Goal: Check status: Check status

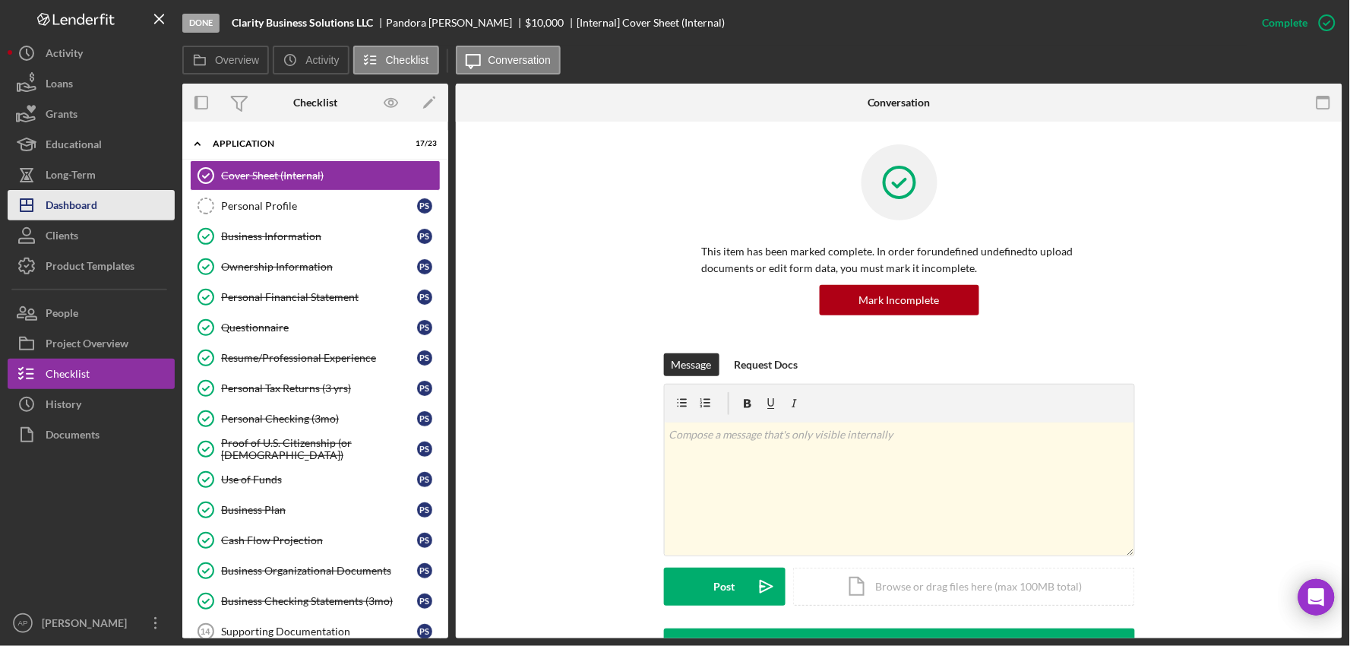
click at [118, 205] on button "Icon/Dashboard Dashboard" at bounding box center [91, 205] width 167 height 30
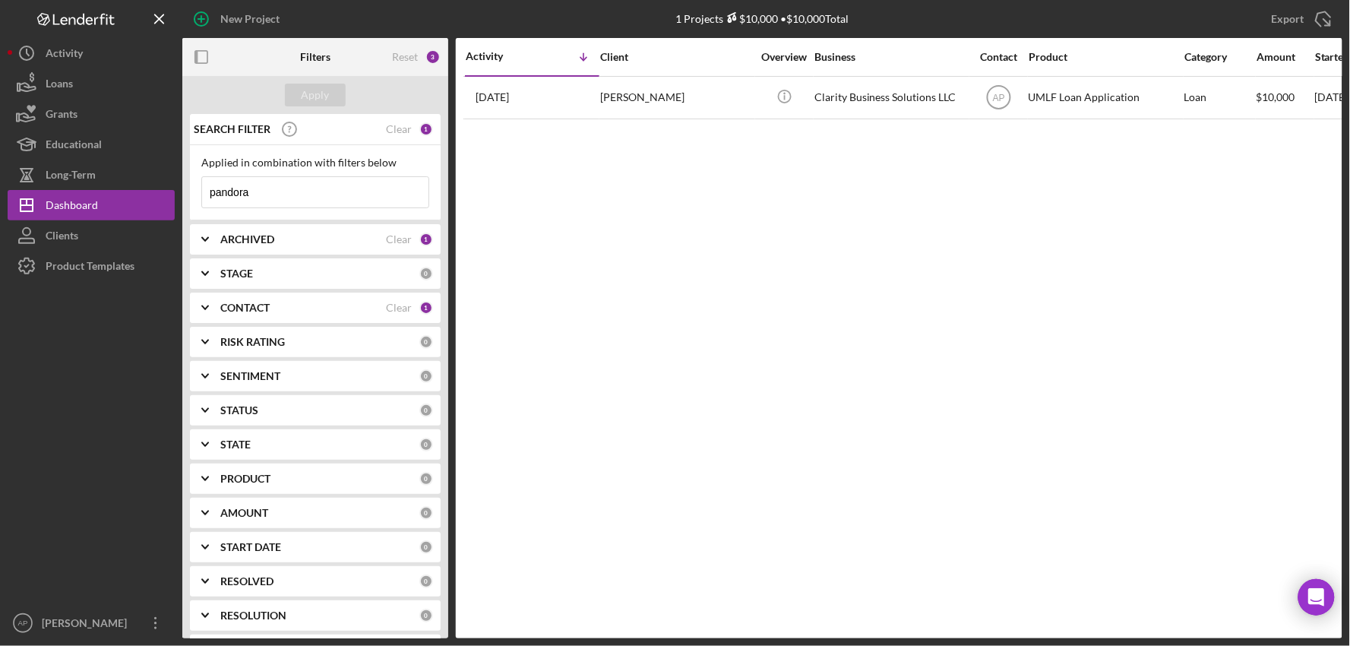
drag, startPoint x: 258, startPoint y: 193, endPoint x: 200, endPoint y: 193, distance: 57.7
click at [201, 193] on div "pandora Icon/Menu Close" at bounding box center [315, 192] width 228 height 32
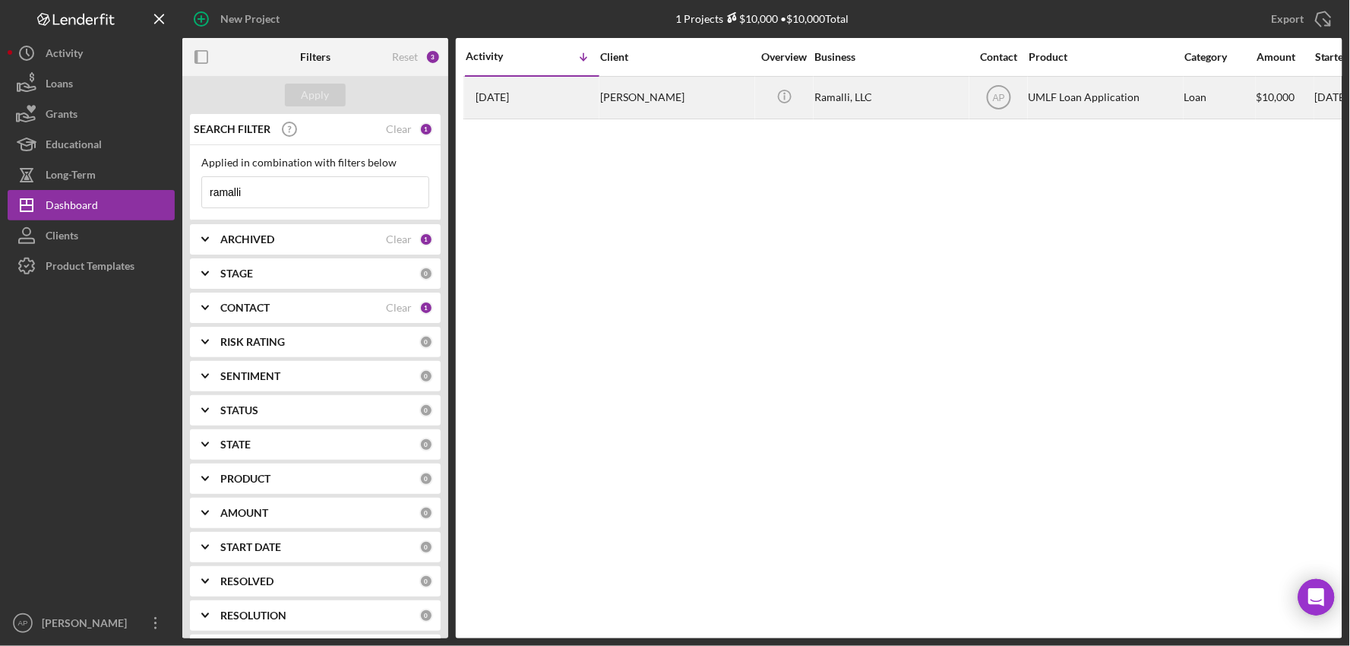
type input "ramalli"
click at [890, 103] on div "Ramalli, LLC" at bounding box center [890, 97] width 152 height 40
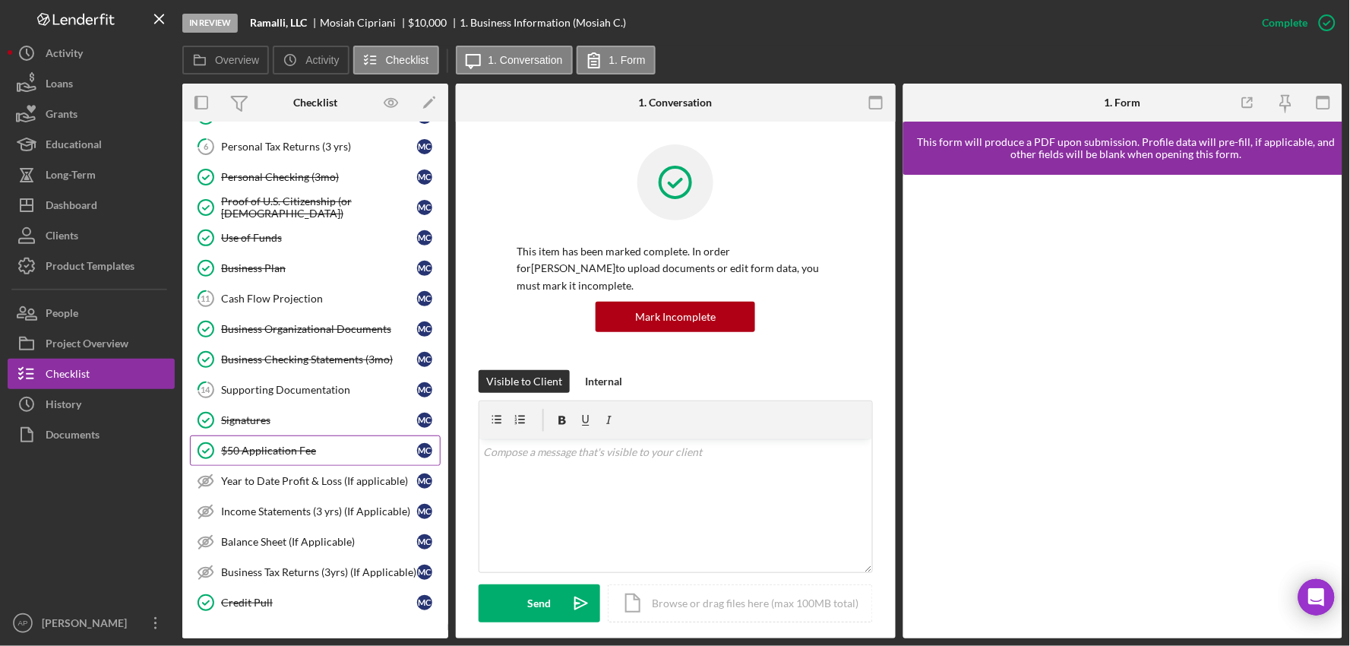
scroll to position [127, 0]
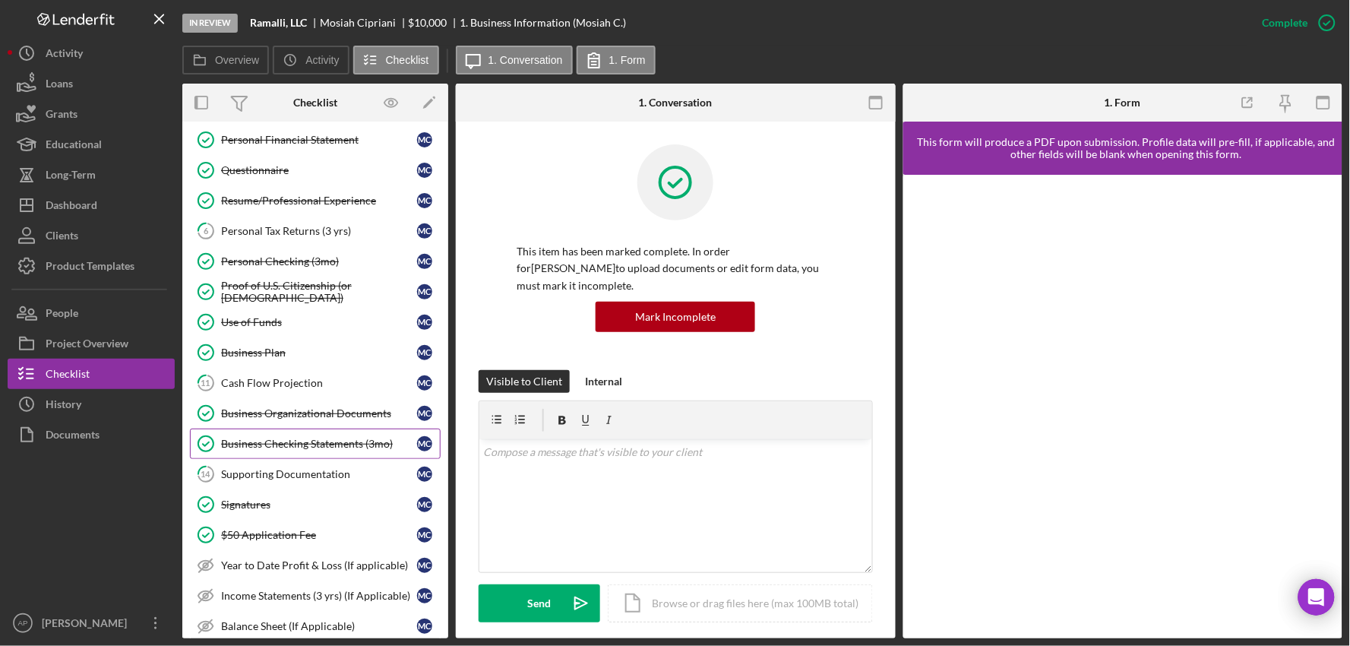
click at [286, 441] on div "Business Checking Statements (3mo)" at bounding box center [319, 443] width 196 height 12
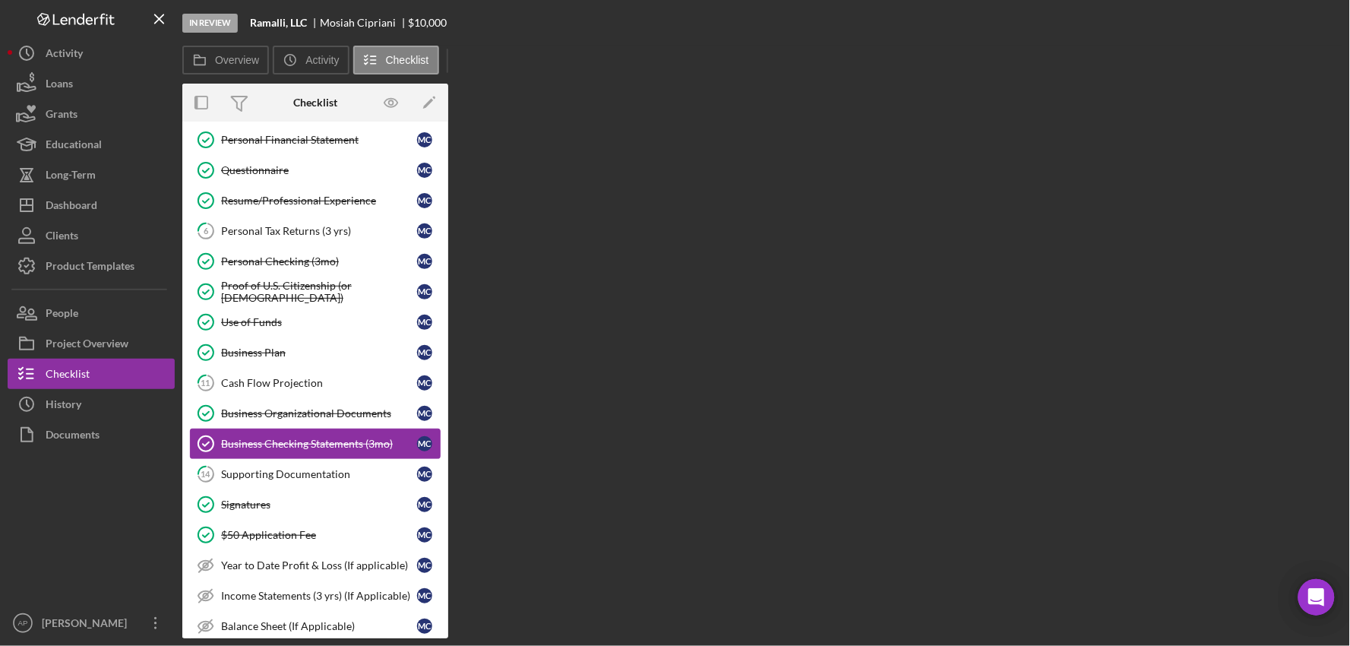
click at [286, 441] on div "Business Checking Statements (3mo)" at bounding box center [319, 443] width 196 height 12
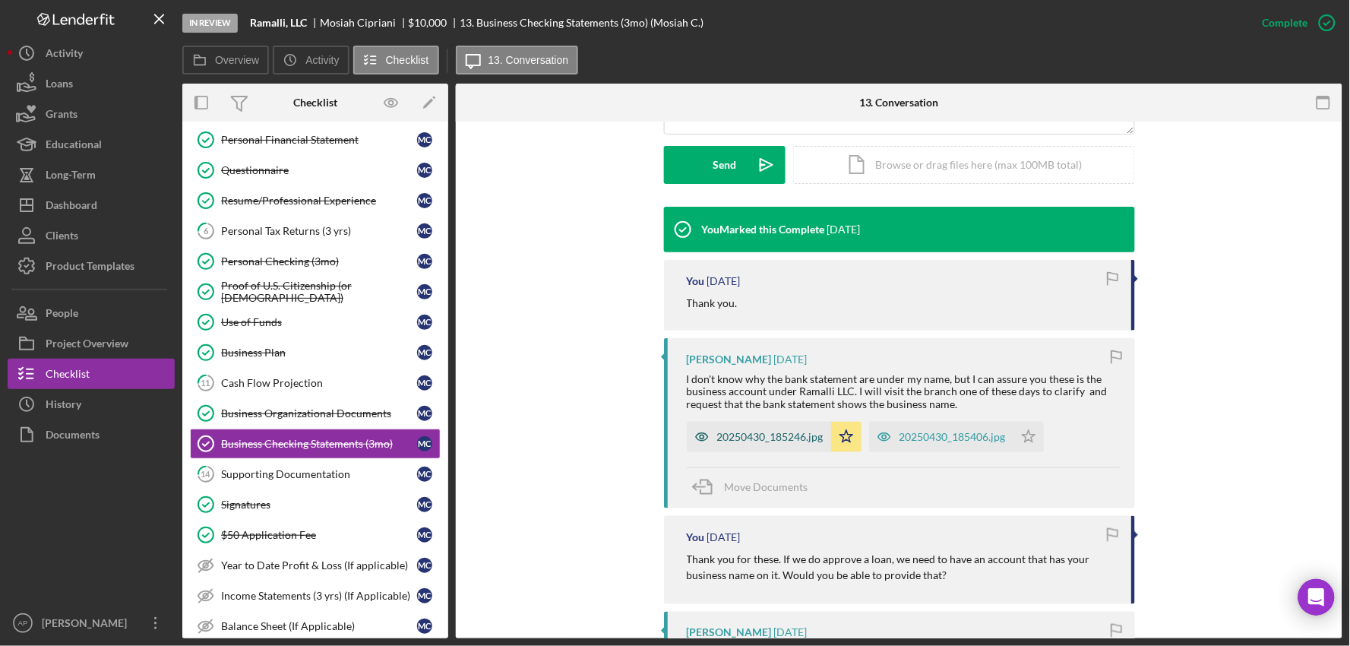
click at [723, 434] on div "20250430_185246.jpg" at bounding box center [770, 437] width 106 height 12
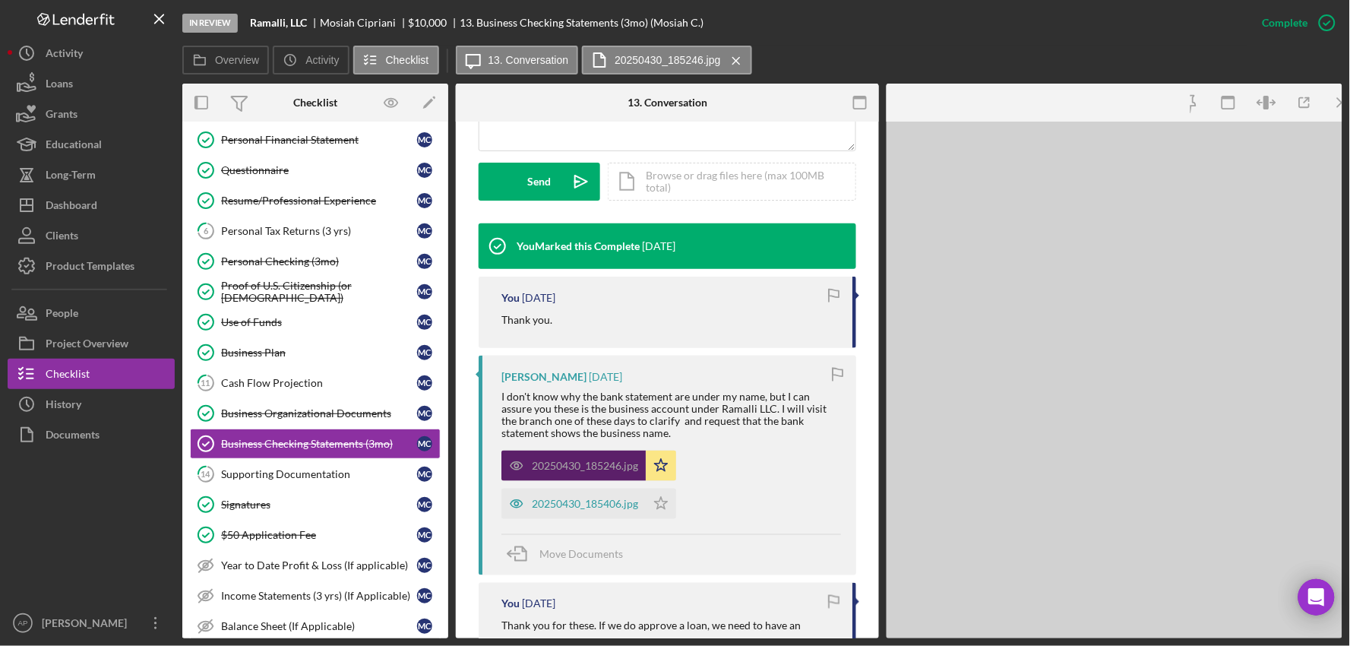
scroll to position [438, 0]
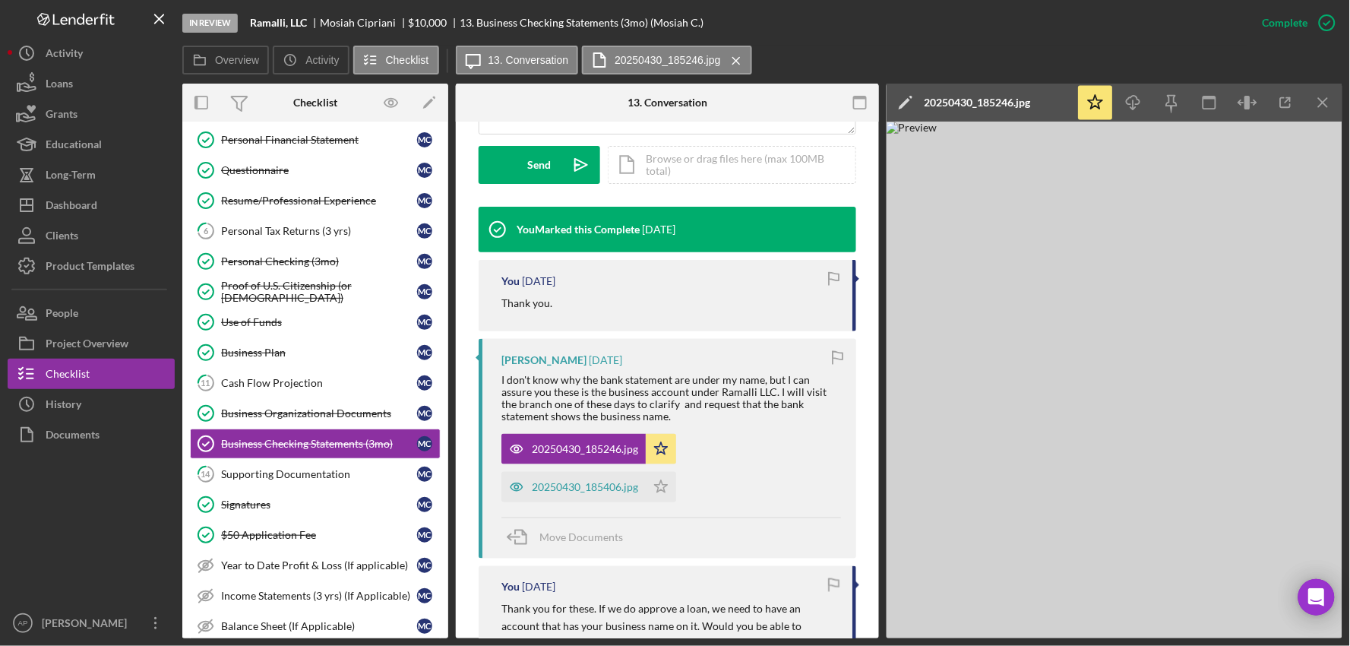
drag, startPoint x: 585, startPoint y: 483, endPoint x: 610, endPoint y: 481, distance: 25.2
click at [583, 483] on div "20250430_185406.jpg" at bounding box center [585, 487] width 106 height 12
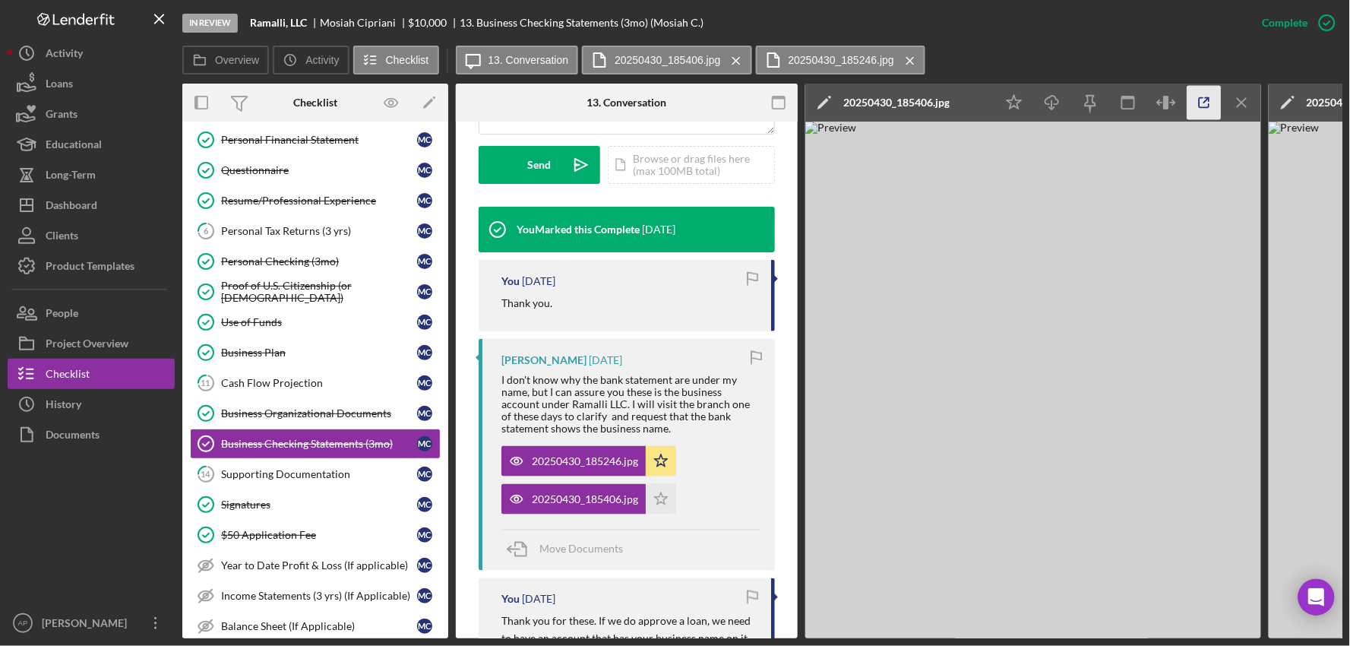
click at [1205, 104] on icon "button" at bounding box center [1204, 103] width 34 height 34
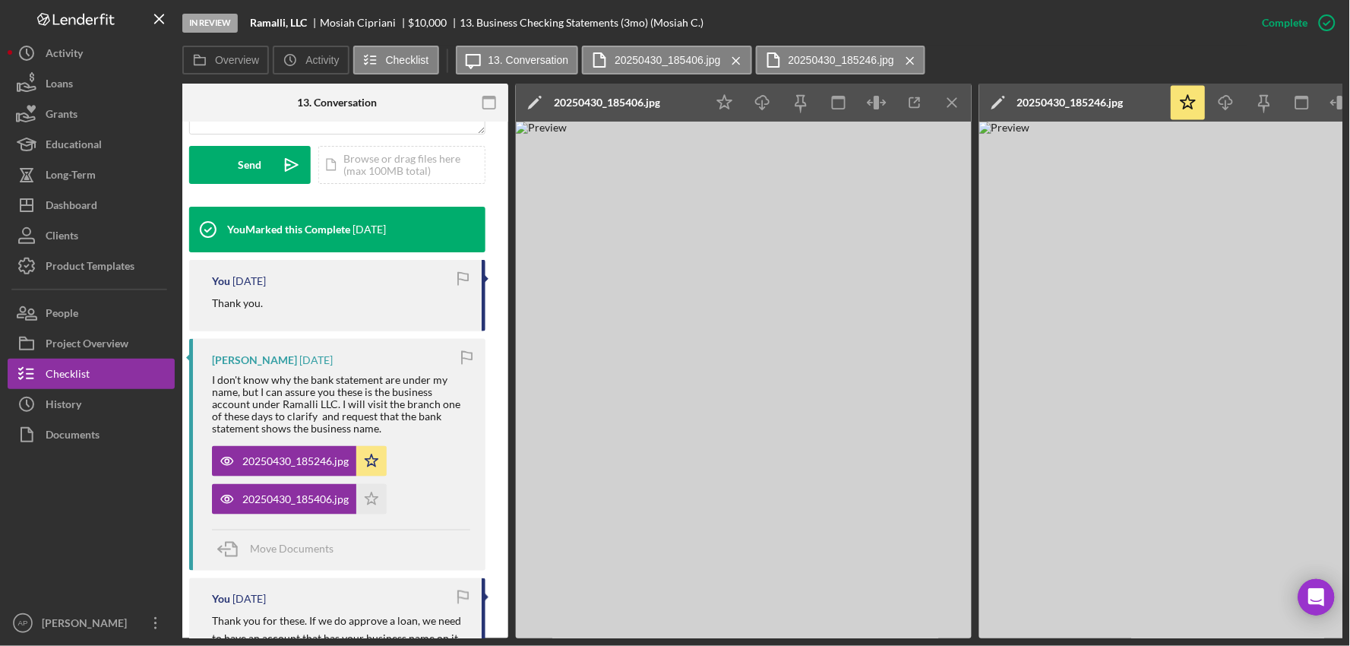
scroll to position [0, 381]
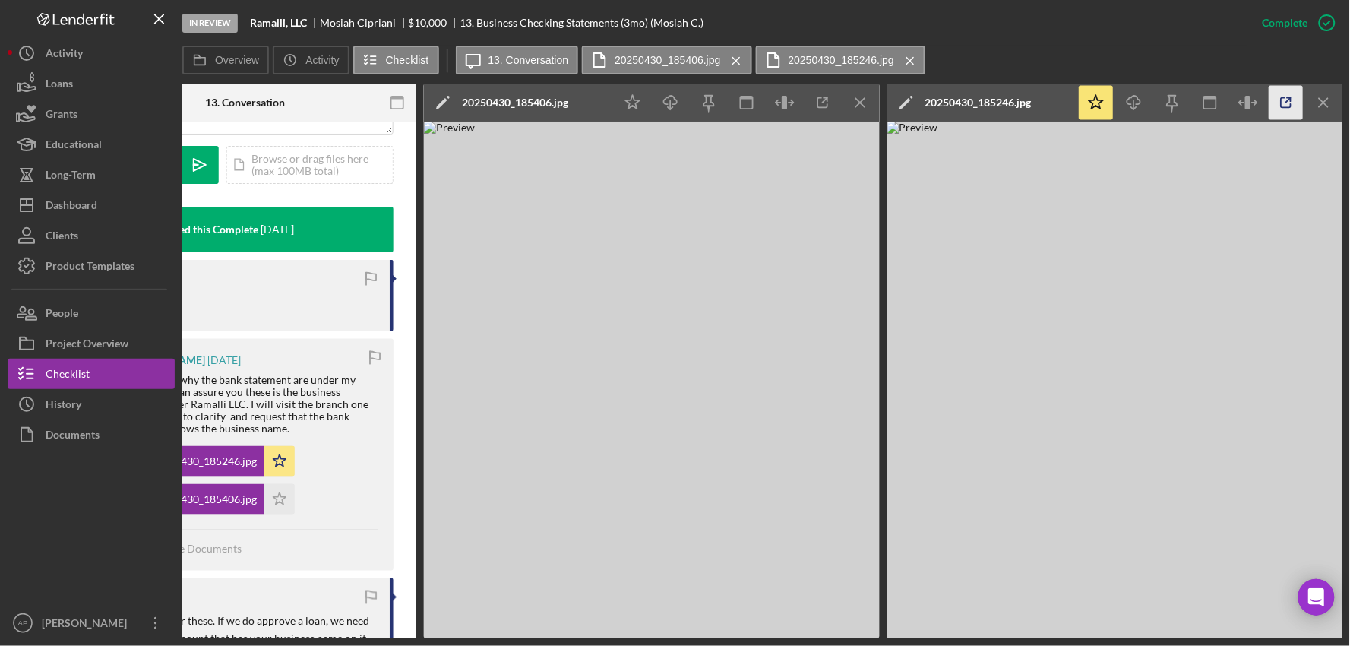
click at [1287, 98] on polyline "button" at bounding box center [1289, 100] width 4 height 4
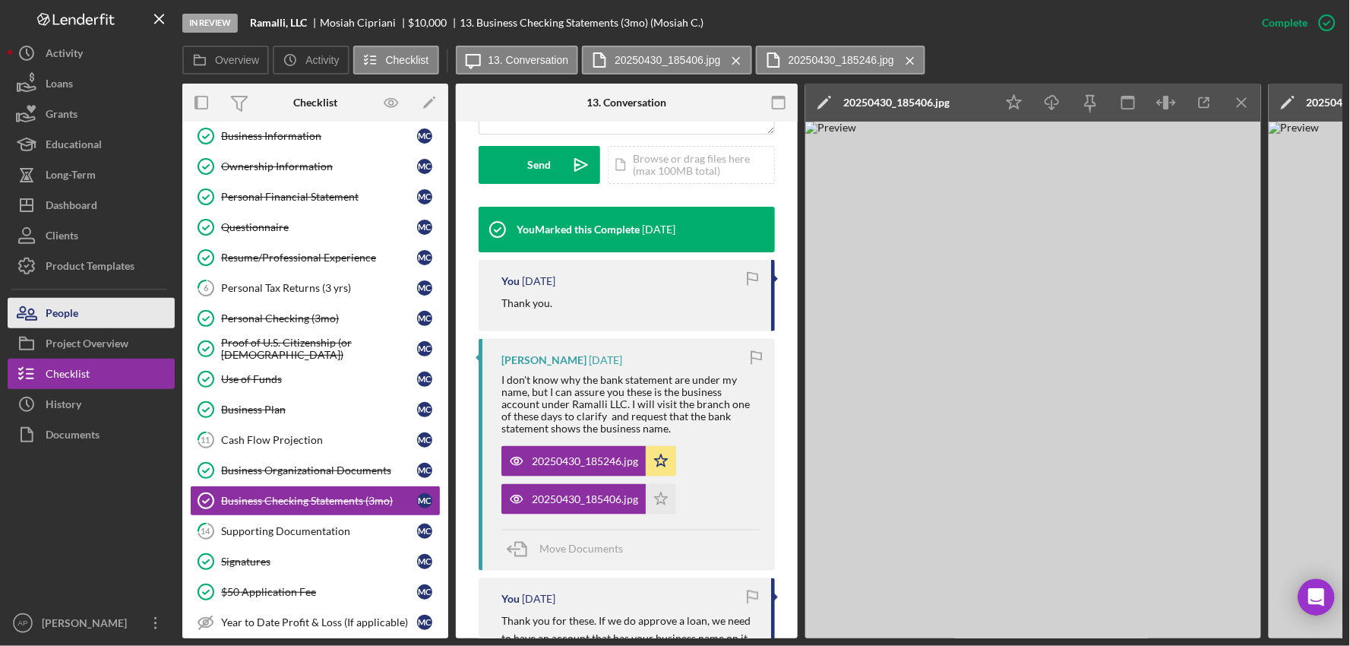
scroll to position [43, 0]
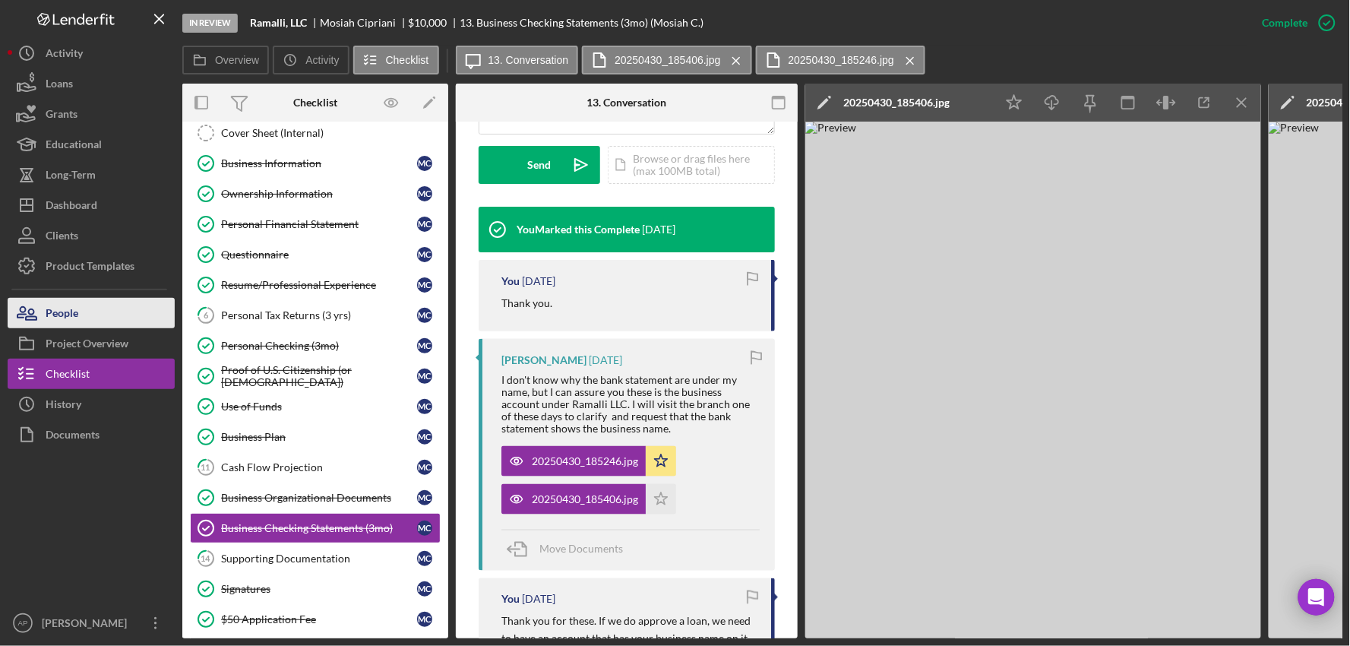
click at [91, 320] on button "People" at bounding box center [91, 313] width 167 height 30
